Goal: Task Accomplishment & Management: Manage account settings

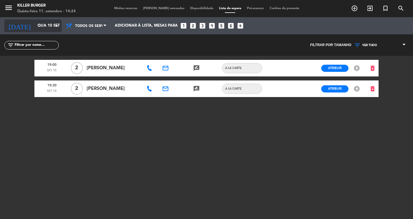
click at [55, 27] on icon "arrow_drop_down" at bounding box center [56, 25] width 7 height 7
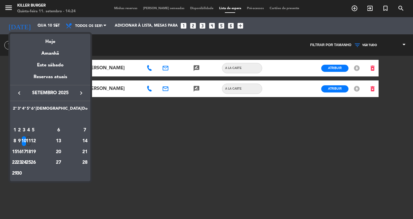
click at [31, 139] on div "11" at bounding box center [28, 142] width 4 height 10
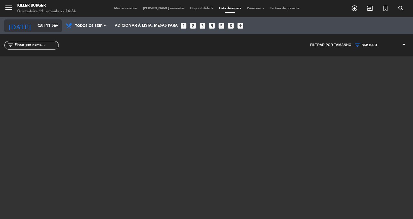
click at [58, 26] on icon "arrow_drop_down" at bounding box center [56, 25] width 7 height 7
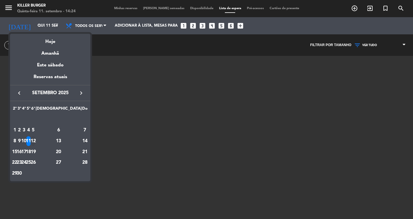
click at [35, 139] on div "12" at bounding box center [33, 142] width 4 height 10
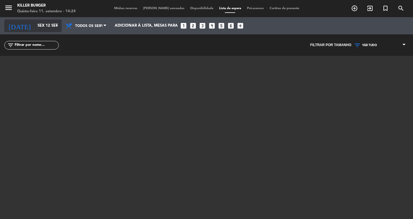
click at [56, 26] on icon "arrow_drop_down" at bounding box center [56, 25] width 7 height 7
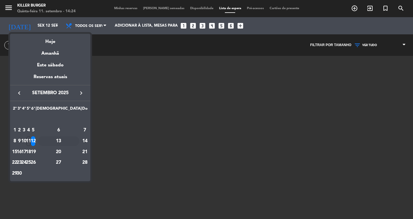
click at [74, 139] on div "13" at bounding box center [59, 142] width 42 height 10
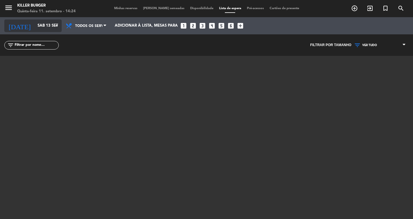
click at [55, 27] on icon "arrow_drop_down" at bounding box center [56, 25] width 7 height 7
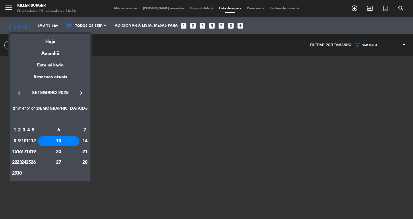
click at [82, 141] on div "14" at bounding box center [85, 142] width 6 height 10
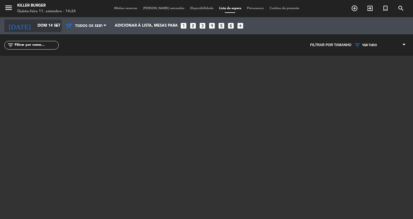
click at [57, 25] on icon "arrow_drop_down" at bounding box center [56, 25] width 7 height 7
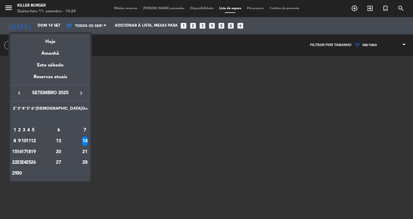
click at [17, 154] on div "15" at bounding box center [15, 152] width 4 height 10
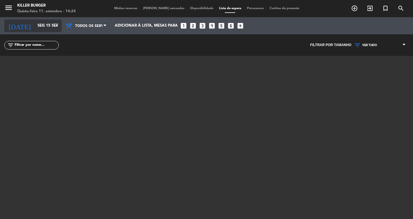
click at [58, 27] on icon "arrow_drop_down" at bounding box center [56, 25] width 7 height 7
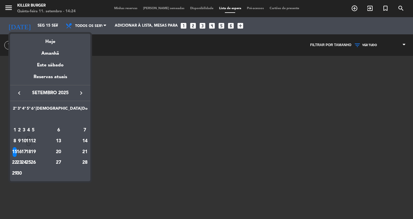
click at [31, 139] on div "11" at bounding box center [28, 142] width 4 height 10
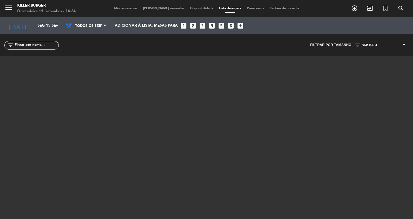
type input "Qui 11 set"
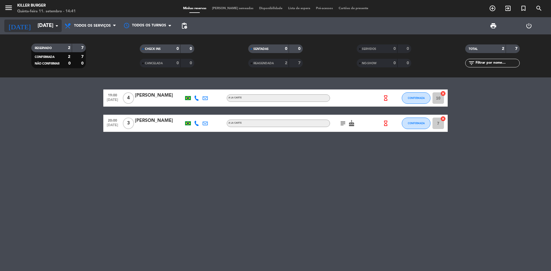
click at [59, 28] on icon "arrow_drop_down" at bounding box center [56, 25] width 7 height 7
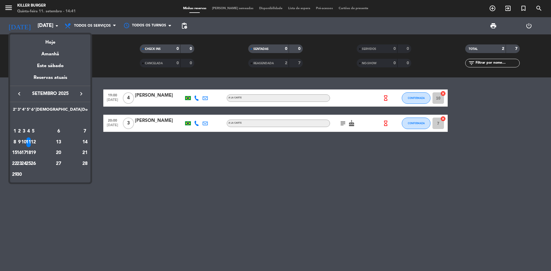
click at [54, 79] on div "Reservas atuais" at bounding box center [50, 80] width 80 height 12
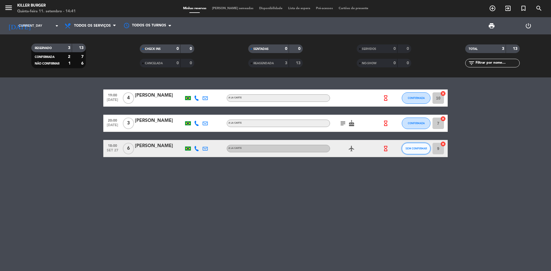
click at [266, 149] on span "SEM CONFIRMAR" at bounding box center [416, 148] width 22 height 3
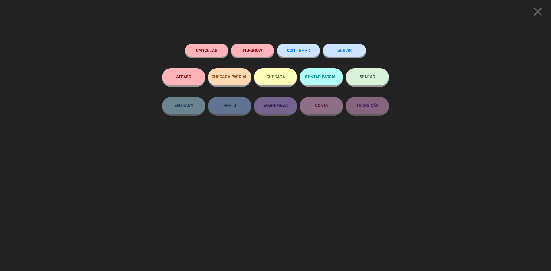
click at [42, 83] on div "close Cancelar NO-SHOW CONFIRMAR SERVIR ATRASO CHEGADA PARCIAL CHEGADA SENTAR P…" at bounding box center [275, 135] width 551 height 271
drag, startPoint x: 539, startPoint y: 10, endPoint x: 537, endPoint y: 14, distance: 4.6
click at [266, 11] on icon "close" at bounding box center [537, 12] width 14 height 14
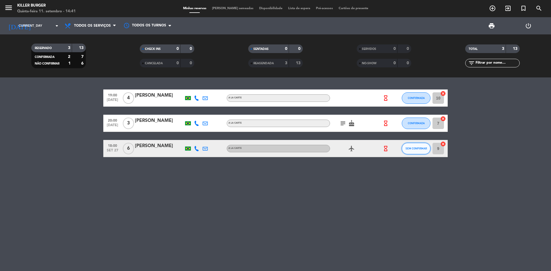
click at [266, 146] on button "SEM CONFIRMAR" at bounding box center [416, 148] width 29 height 11
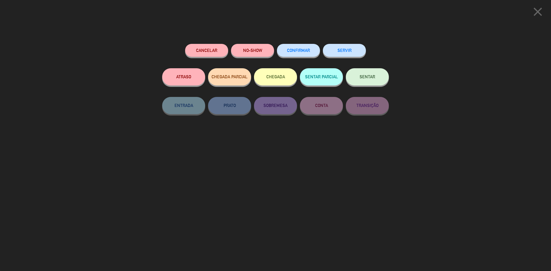
click at [266, 10] on icon "close" at bounding box center [537, 12] width 14 height 14
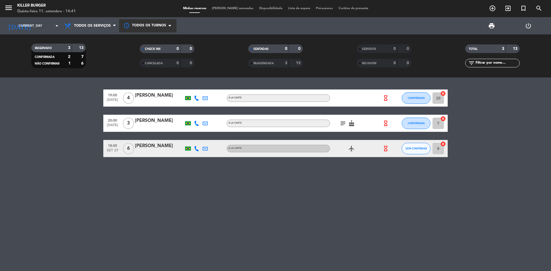
click at [146, 26] on div at bounding box center [147, 25] width 57 height 13
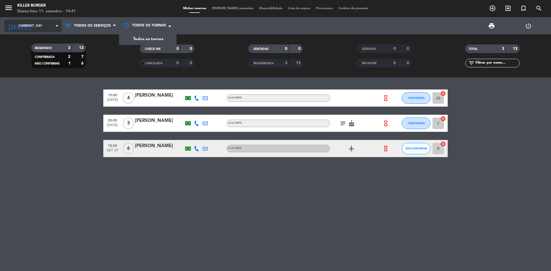
click at [28, 26] on span "CURRENT_DAY" at bounding box center [31, 25] width 24 height 5
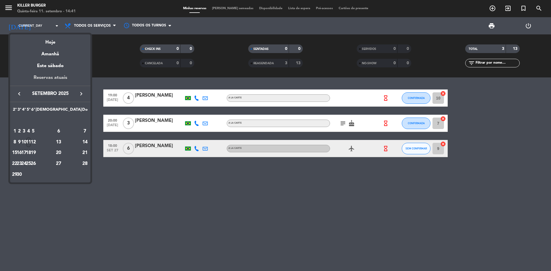
click at [55, 79] on div "Reservas atuais" at bounding box center [50, 80] width 80 height 12
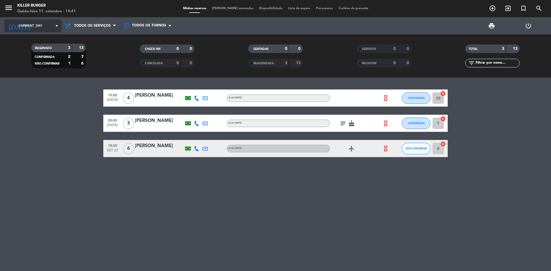
click at [57, 25] on icon "arrow_drop_down" at bounding box center [56, 25] width 7 height 7
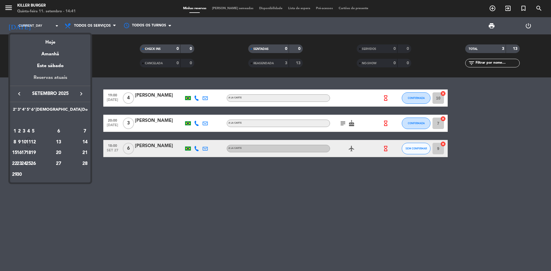
click at [57, 76] on div "Reservas atuais" at bounding box center [50, 80] width 80 height 12
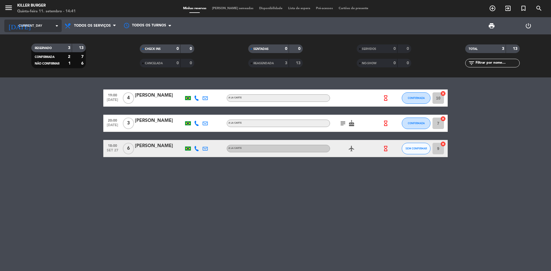
click at [57, 25] on icon "arrow_drop_down" at bounding box center [56, 25] width 7 height 7
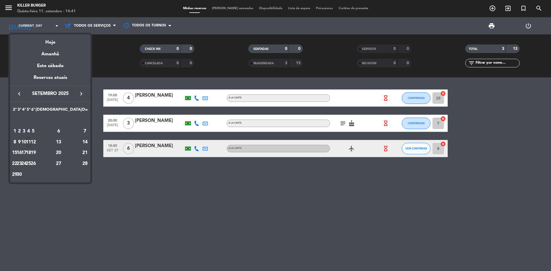
click at [266, 7] on div at bounding box center [275, 135] width 551 height 271
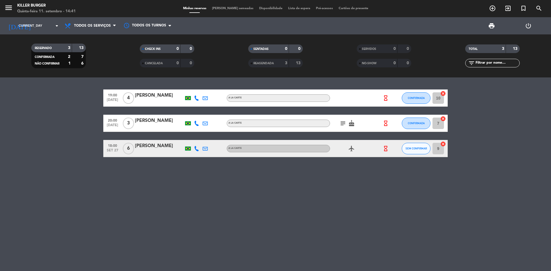
click at [266, 9] on span "Lista de espera" at bounding box center [299, 8] width 28 height 3
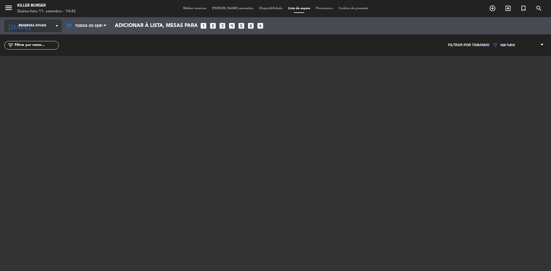
click at [56, 27] on icon "arrow_drop_down" at bounding box center [56, 25] width 7 height 7
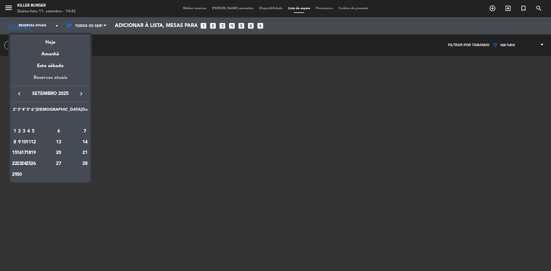
click at [50, 80] on div "Reservas atuais" at bounding box center [50, 80] width 80 height 12
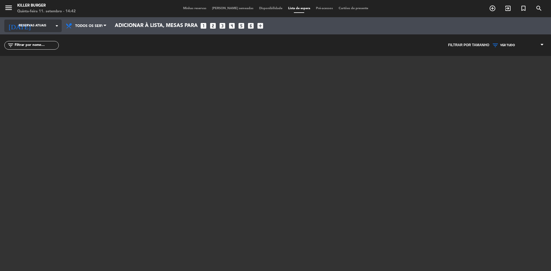
click at [58, 27] on icon "arrow_drop_down" at bounding box center [56, 25] width 7 height 7
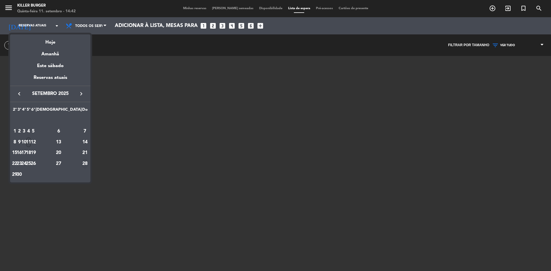
click at [82, 163] on div "28" at bounding box center [85, 164] width 6 height 10
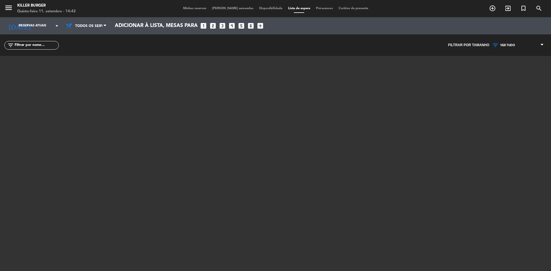
type input "Dom 28 set"
click at [108, 26] on span at bounding box center [107, 25] width 6 height 5
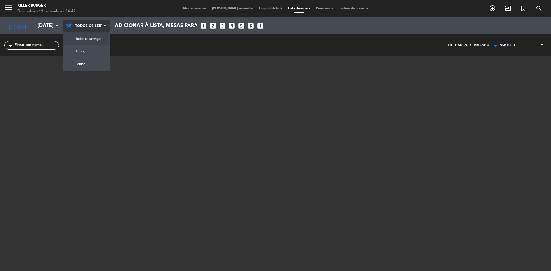
click at [96, 37] on div "menu Killer Burger Quinta-feira 11. setembro - 14:42 Minhas reservas Mesas seme…" at bounding box center [275, 135] width 551 height 271
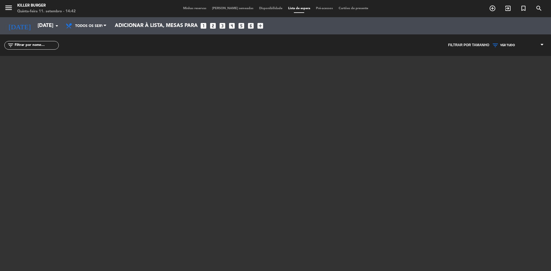
click at [266, 46] on icon at bounding box center [541, 45] width 3 height 5
click at [266, 138] on div at bounding box center [275, 127] width 344 height 143
click at [266, 7] on span "Disponibilidade" at bounding box center [270, 8] width 29 height 3
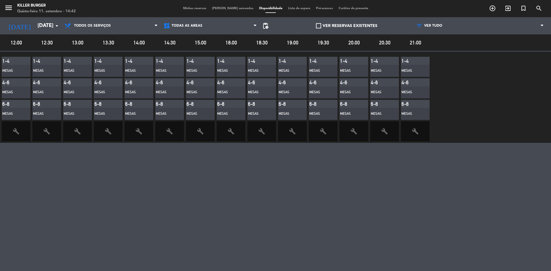
click at [266, 8] on span "Pré-acessos" at bounding box center [324, 8] width 23 height 3
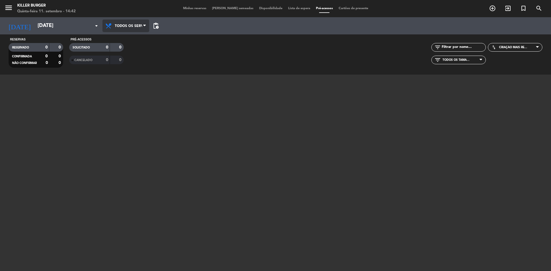
click at [143, 28] on icon at bounding box center [144, 26] width 3 height 5
click at [119, 39] on div "menu Killer Burger Quinta-feira 11. setembro - 14:42 Minhas reservas Mesas seme…" at bounding box center [275, 37] width 551 height 75
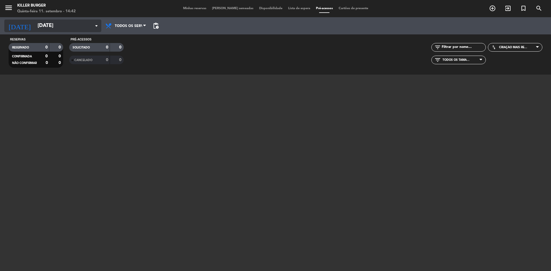
click at [38, 24] on input "Dom 28 set" at bounding box center [68, 25] width 67 height 11
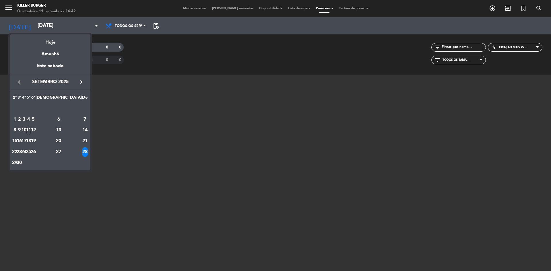
click at [190, 119] on div at bounding box center [275, 135] width 551 height 271
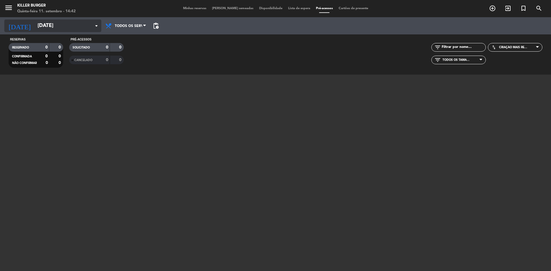
click at [93, 26] on icon "arrow_drop_down" at bounding box center [96, 25] width 7 height 7
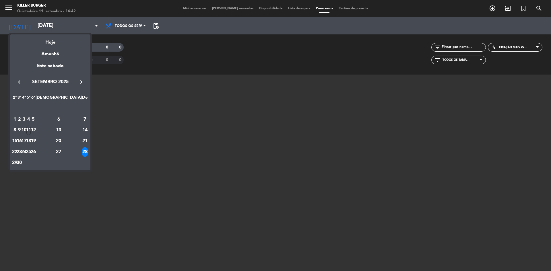
drag, startPoint x: 70, startPoint y: 149, endPoint x: 70, endPoint y: 152, distance: 2.9
click at [70, 149] on div "27" at bounding box center [59, 152] width 42 height 10
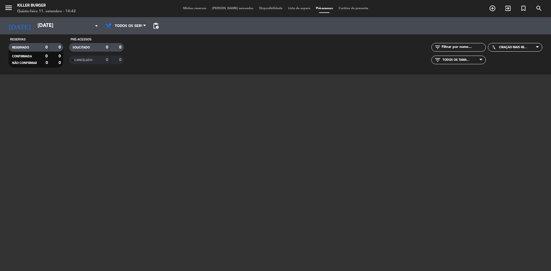
type input "Sáb 27 set"
click at [266, 7] on span "Lista de espera" at bounding box center [299, 8] width 28 height 3
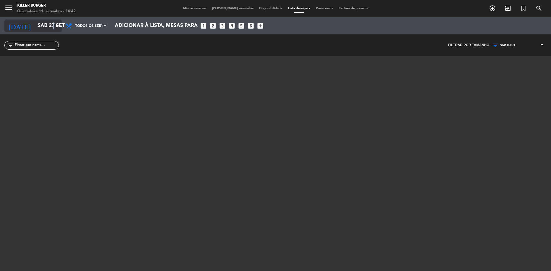
click at [54, 26] on icon "arrow_drop_down" at bounding box center [56, 25] width 7 height 7
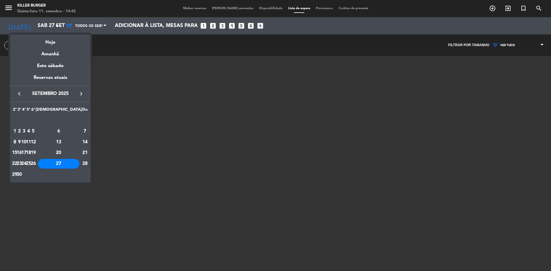
click at [73, 163] on div "27" at bounding box center [59, 164] width 42 height 10
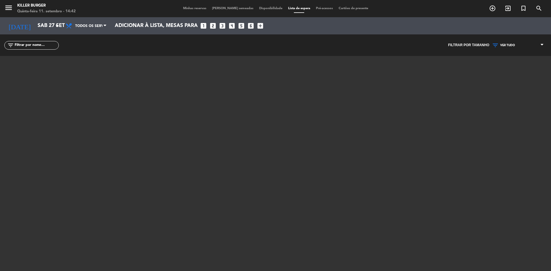
drag, startPoint x: 169, startPoint y: 140, endPoint x: 167, endPoint y: 136, distance: 4.9
click at [167, 136] on div at bounding box center [275, 127] width 344 height 143
click at [107, 25] on span at bounding box center [107, 25] width 6 height 5
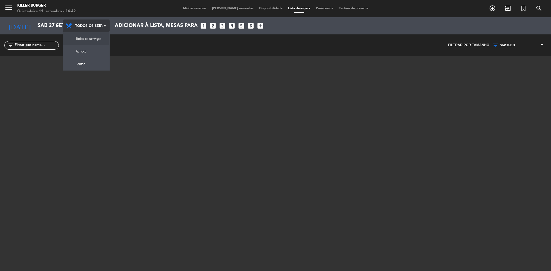
click at [91, 40] on div "menu Killer Burger Quinta-feira 11. setembro - 14:42 Minhas reservas Mesas seme…" at bounding box center [275, 135] width 551 height 271
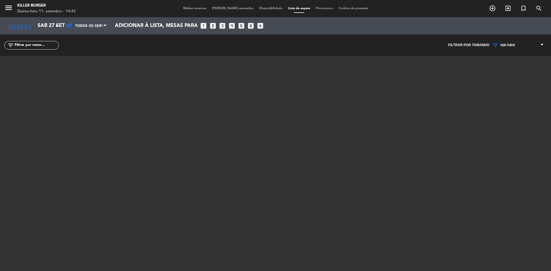
click at [252, 102] on div at bounding box center [275, 127] width 344 height 143
